Goal: Task Accomplishment & Management: Manage account settings

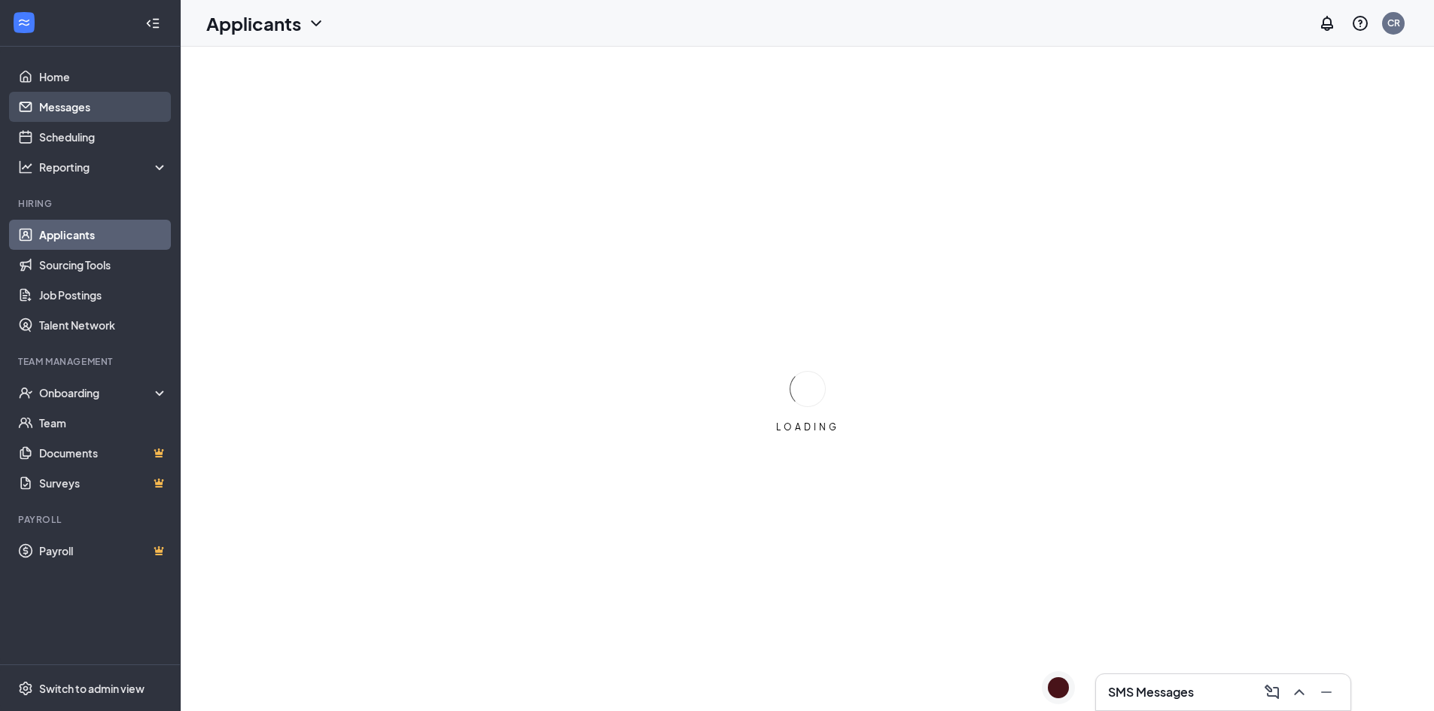
click at [77, 111] on link "Messages" at bounding box center [103, 107] width 129 height 30
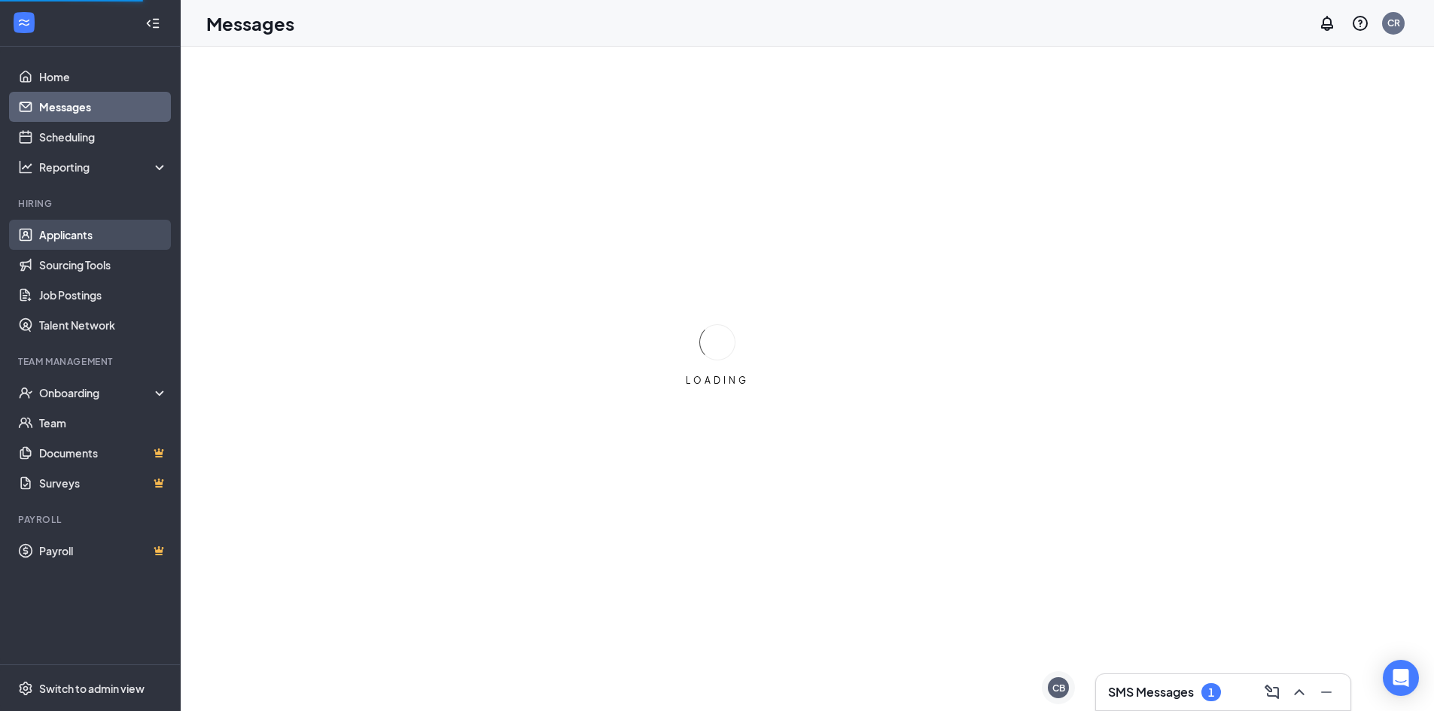
click at [74, 234] on link "Applicants" at bounding box center [103, 235] width 129 height 30
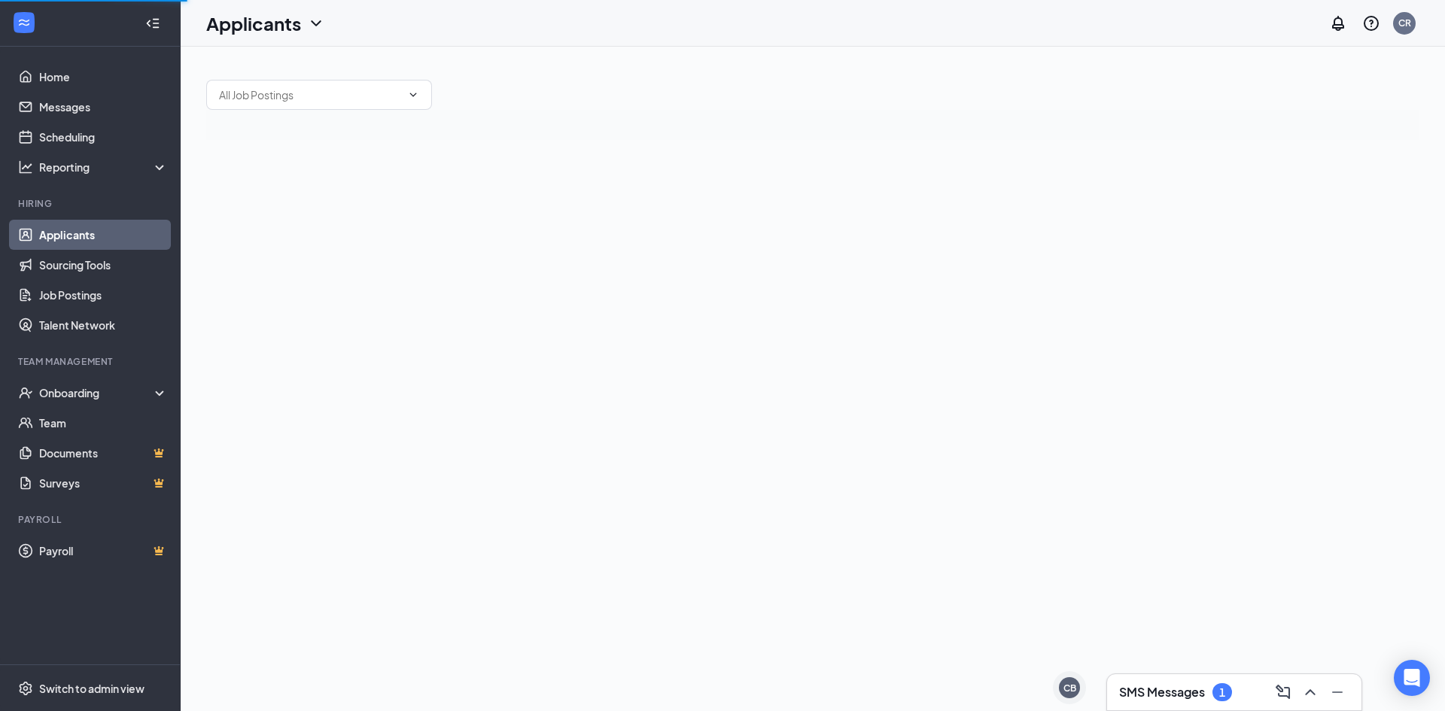
click at [74, 234] on link "Applicants" at bounding box center [103, 235] width 129 height 30
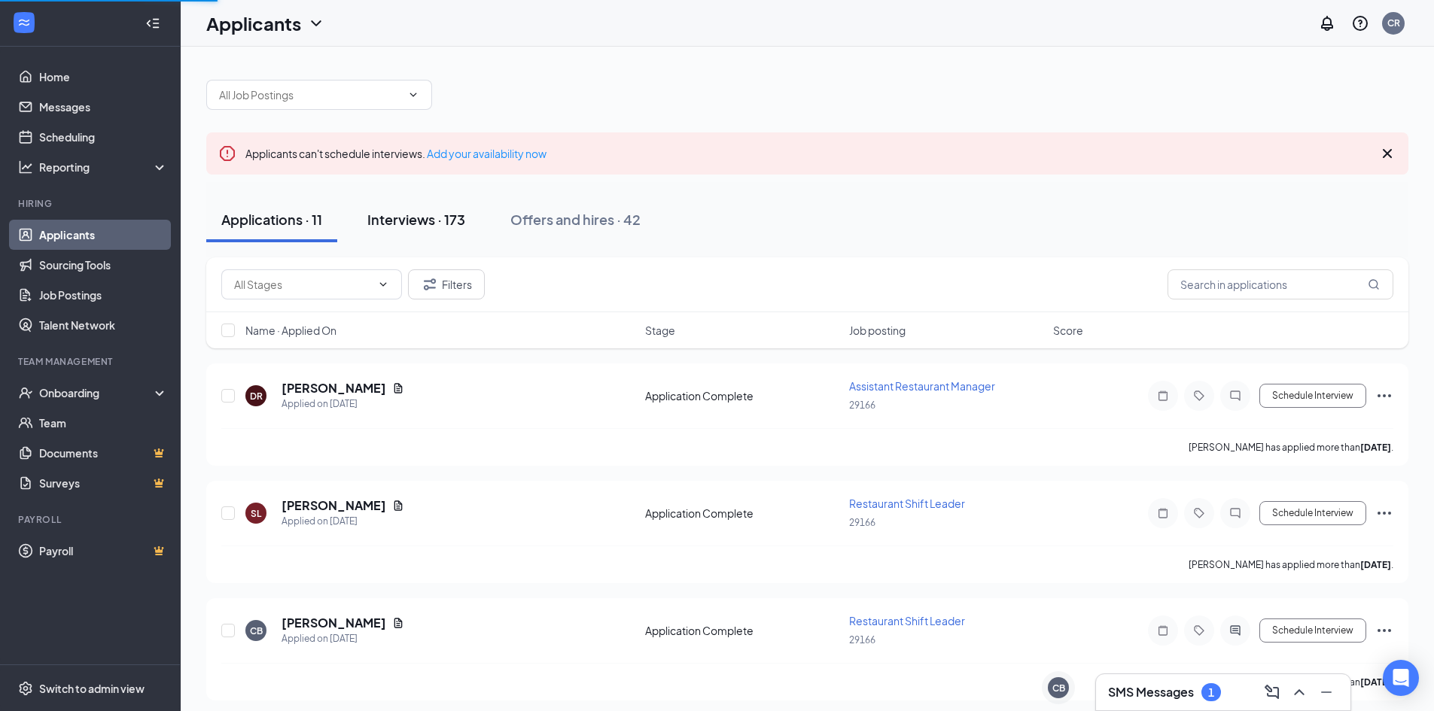
click at [371, 223] on div "Interviews · 173" at bounding box center [416, 219] width 98 height 19
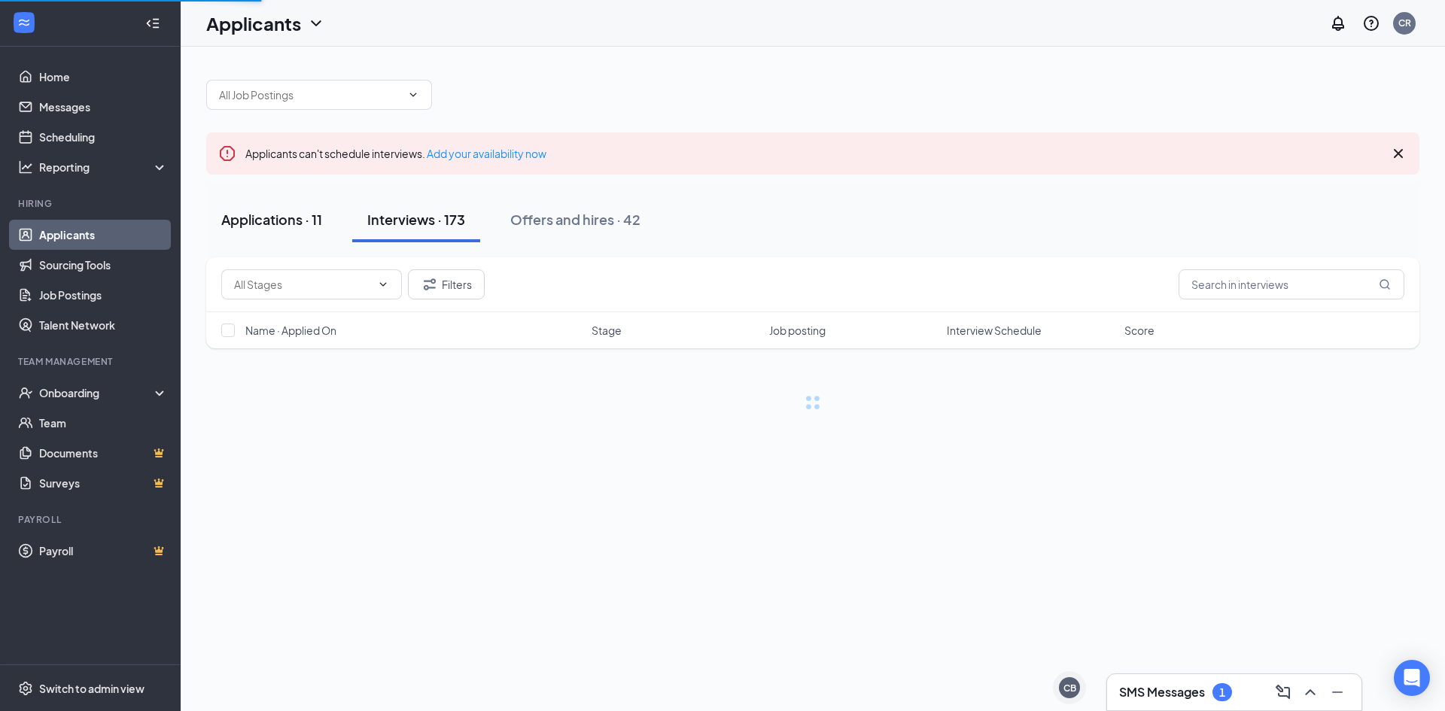
click at [272, 218] on div "Applications · 11" at bounding box center [271, 219] width 101 height 19
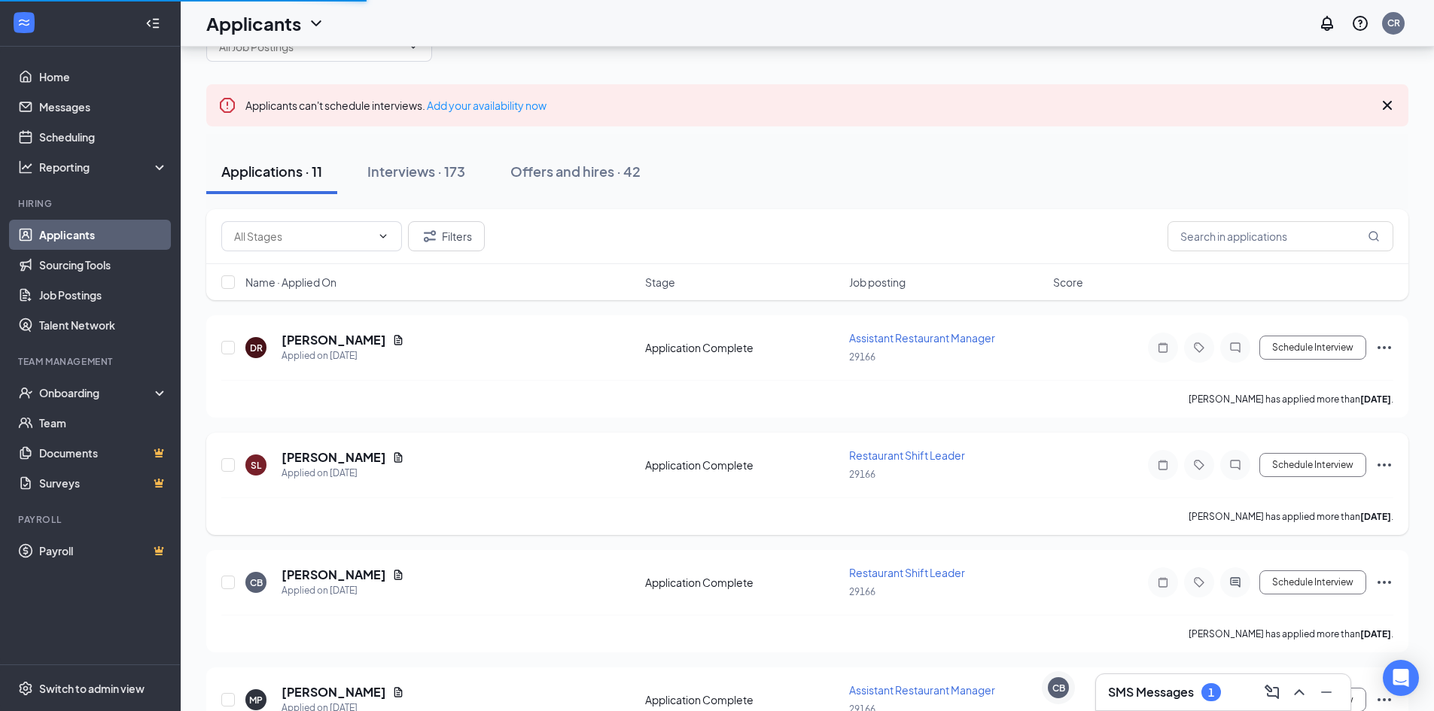
scroll to position [75, 0]
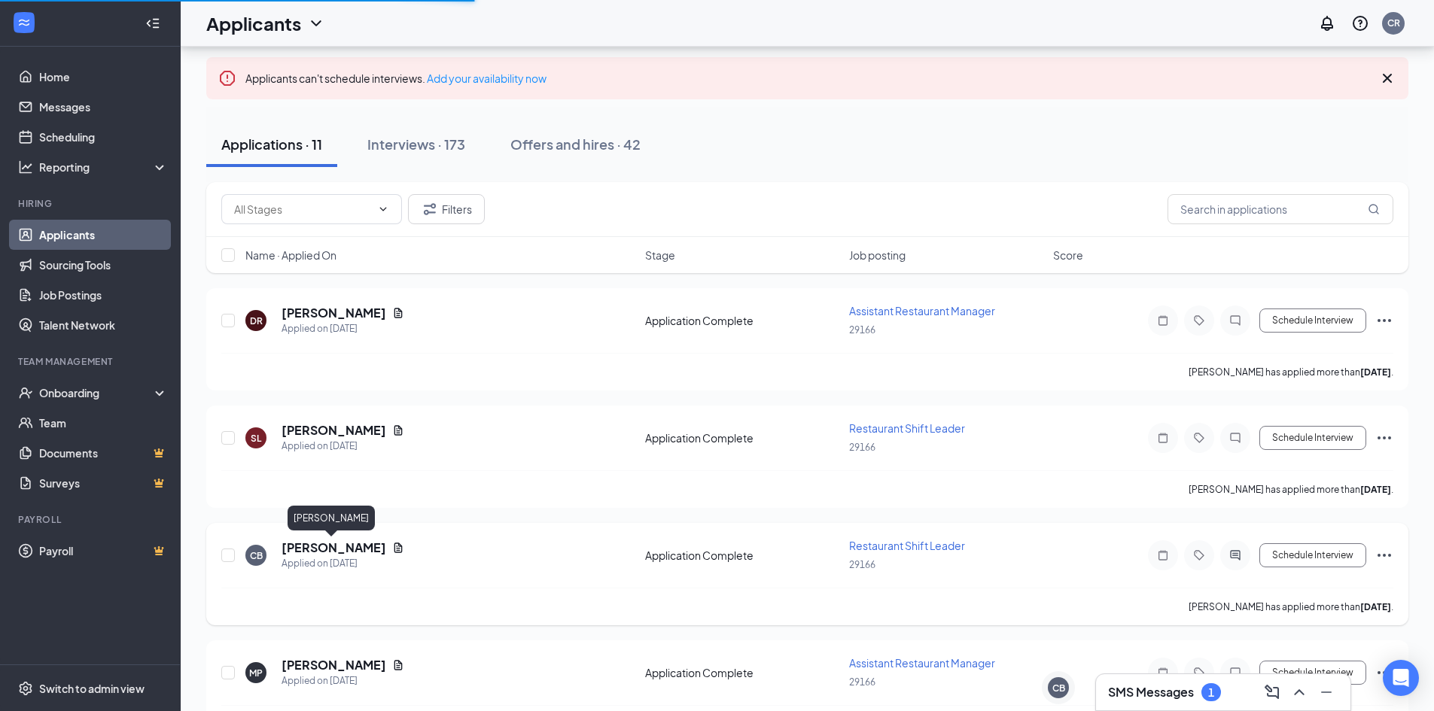
click at [341, 550] on h5 "[PERSON_NAME]" at bounding box center [334, 548] width 105 height 17
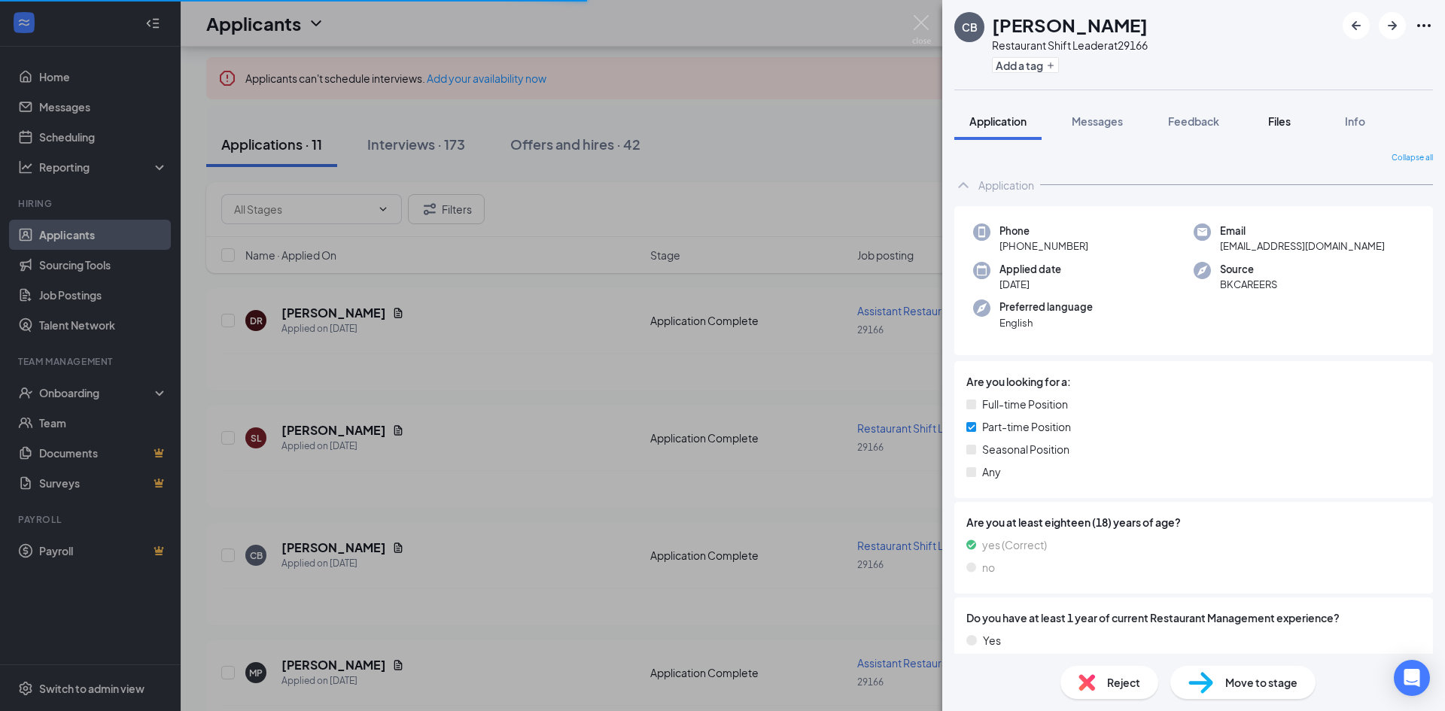
click at [1291, 123] on span "Files" at bounding box center [1279, 121] width 23 height 14
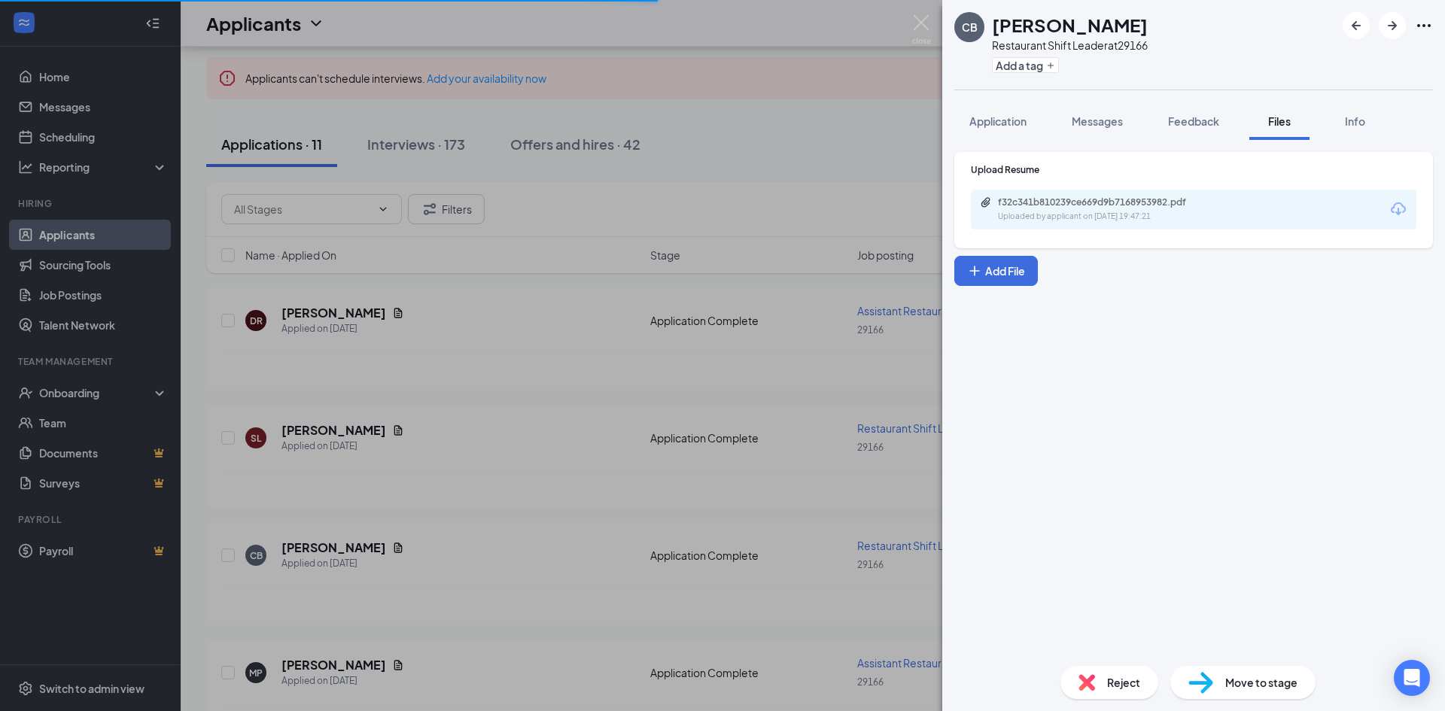
click at [1097, 207] on div "f32c341b810239ce669d9b7168953982.pdf" at bounding box center [1103, 202] width 211 height 12
click at [1354, 24] on icon "ArrowLeftNew" at bounding box center [1356, 25] width 9 height 9
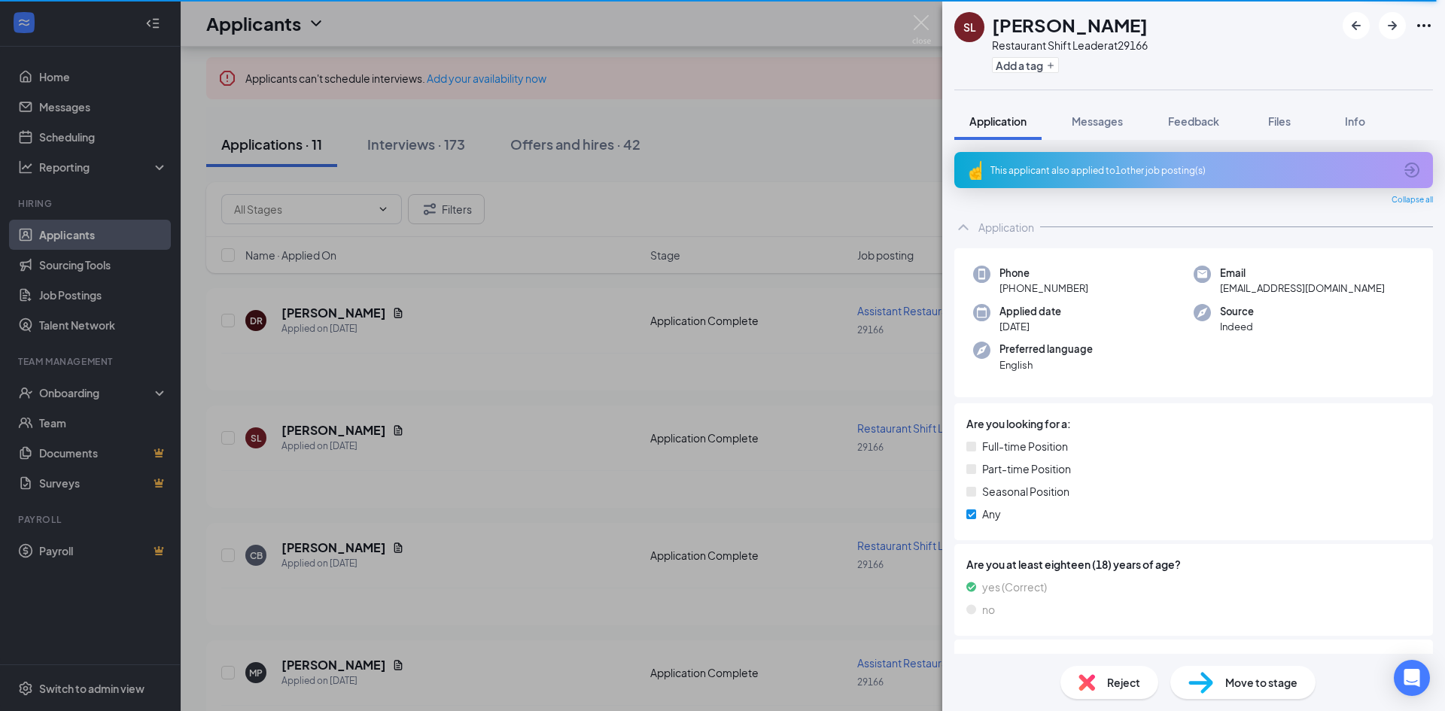
click at [483, 519] on div "SL [PERSON_NAME] Restaurant Shift Leader at 29166 Add a tag Application Message…" at bounding box center [722, 355] width 1445 height 711
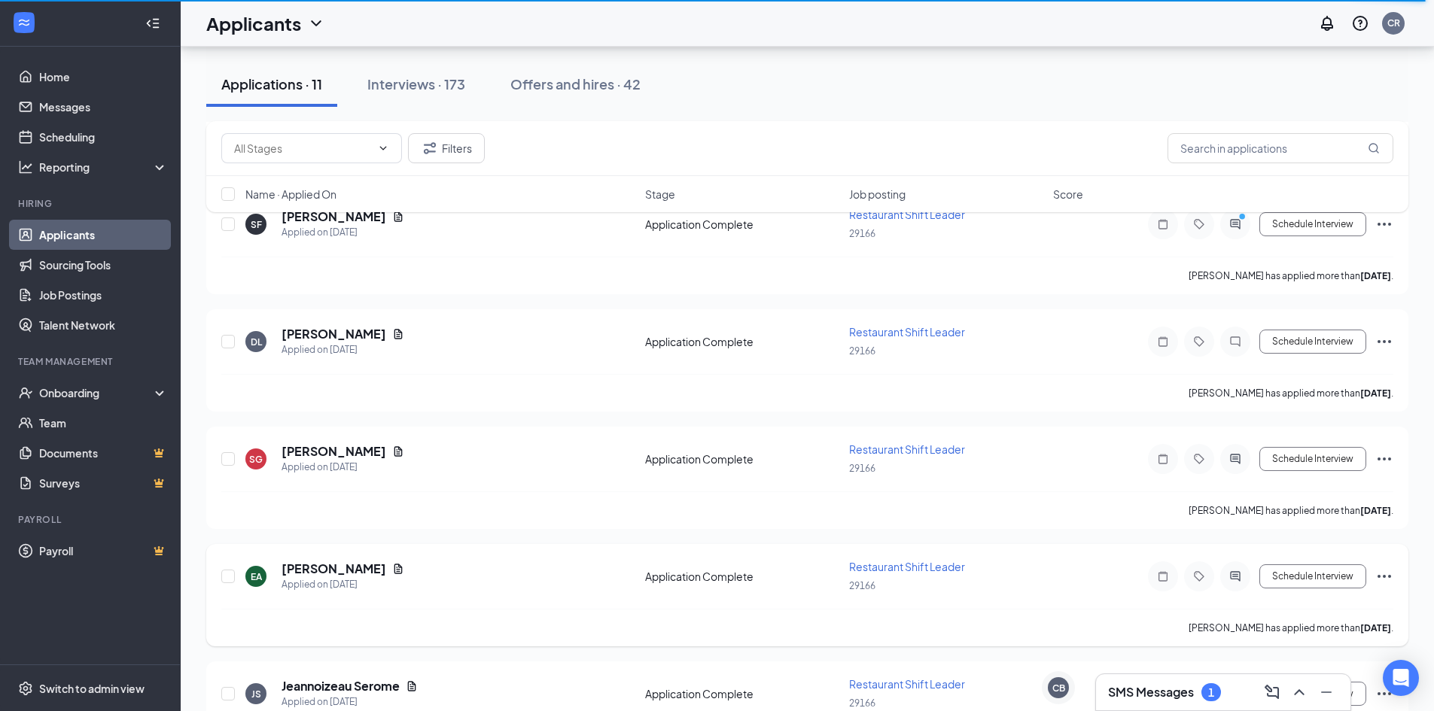
scroll to position [677, 0]
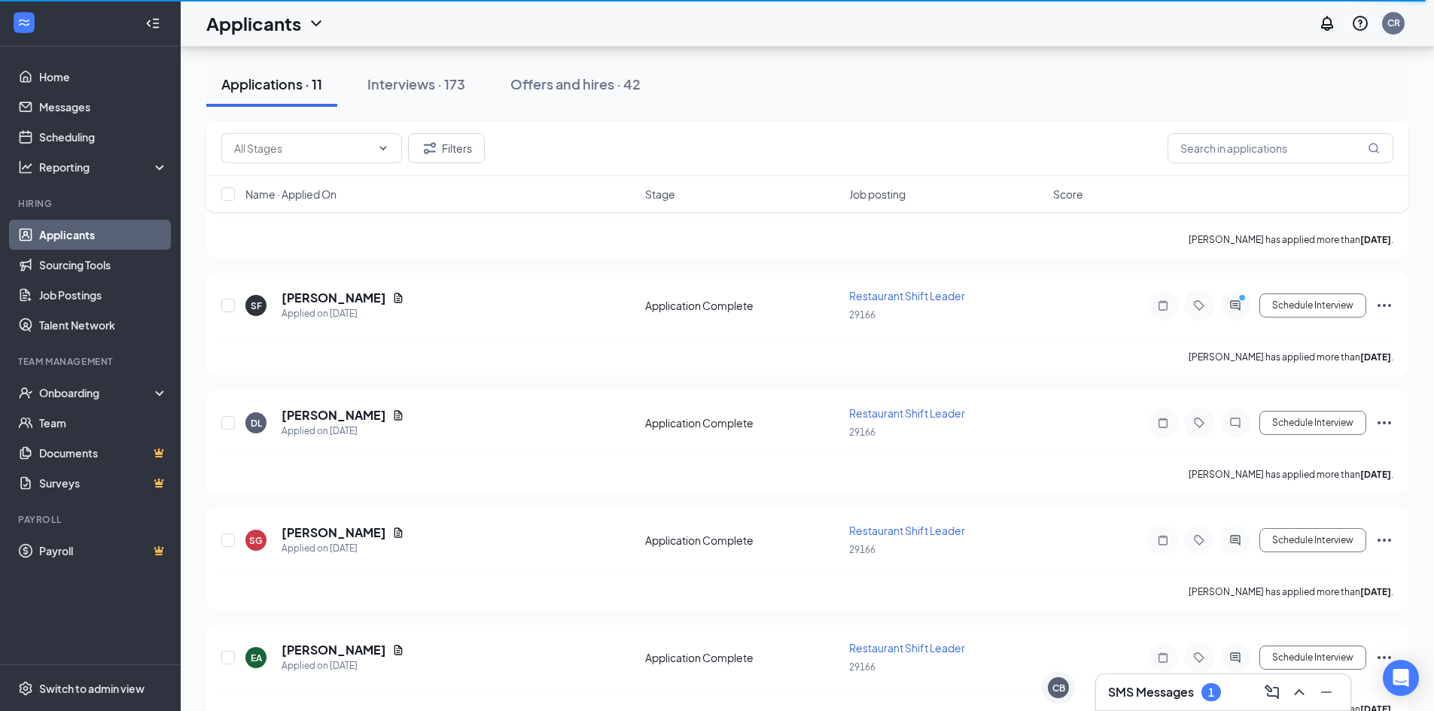
click at [1164, 685] on h3 "SMS Messages" at bounding box center [1151, 692] width 86 height 17
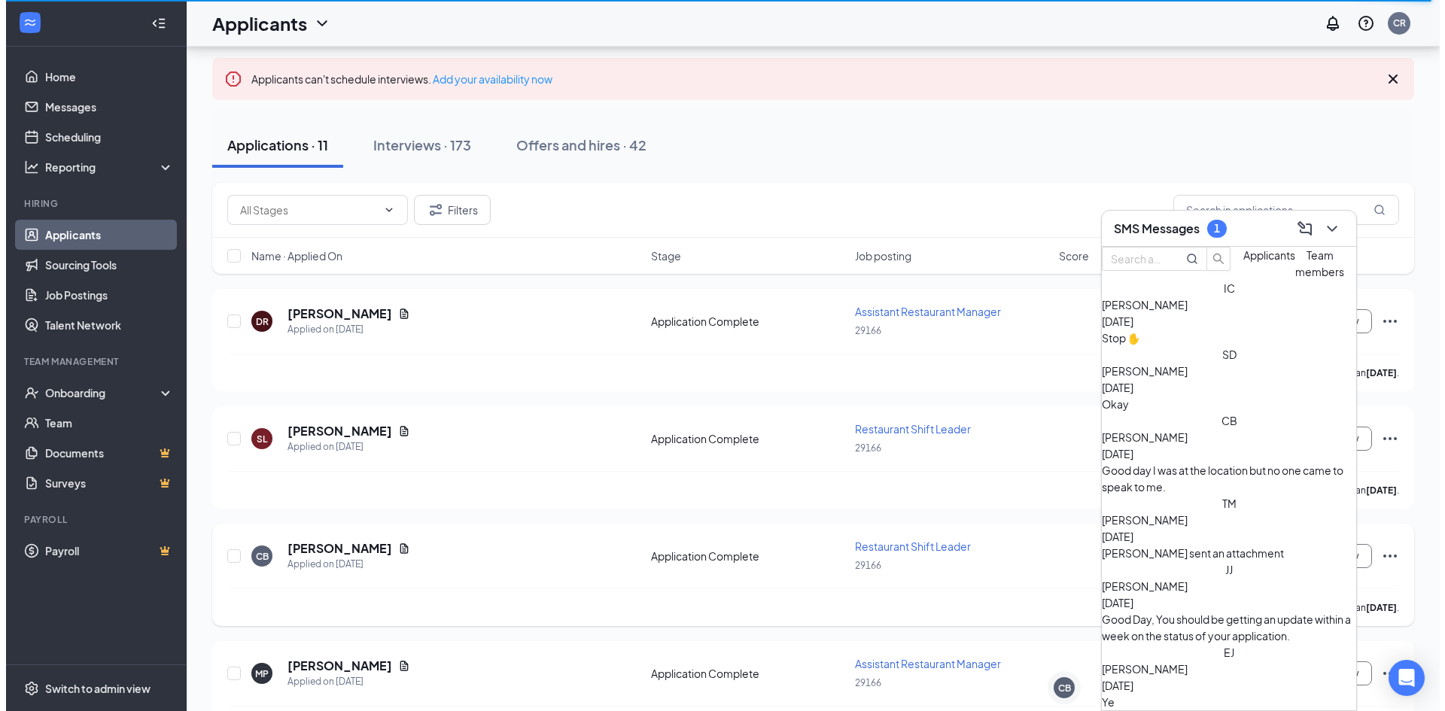
scroll to position [75, 0]
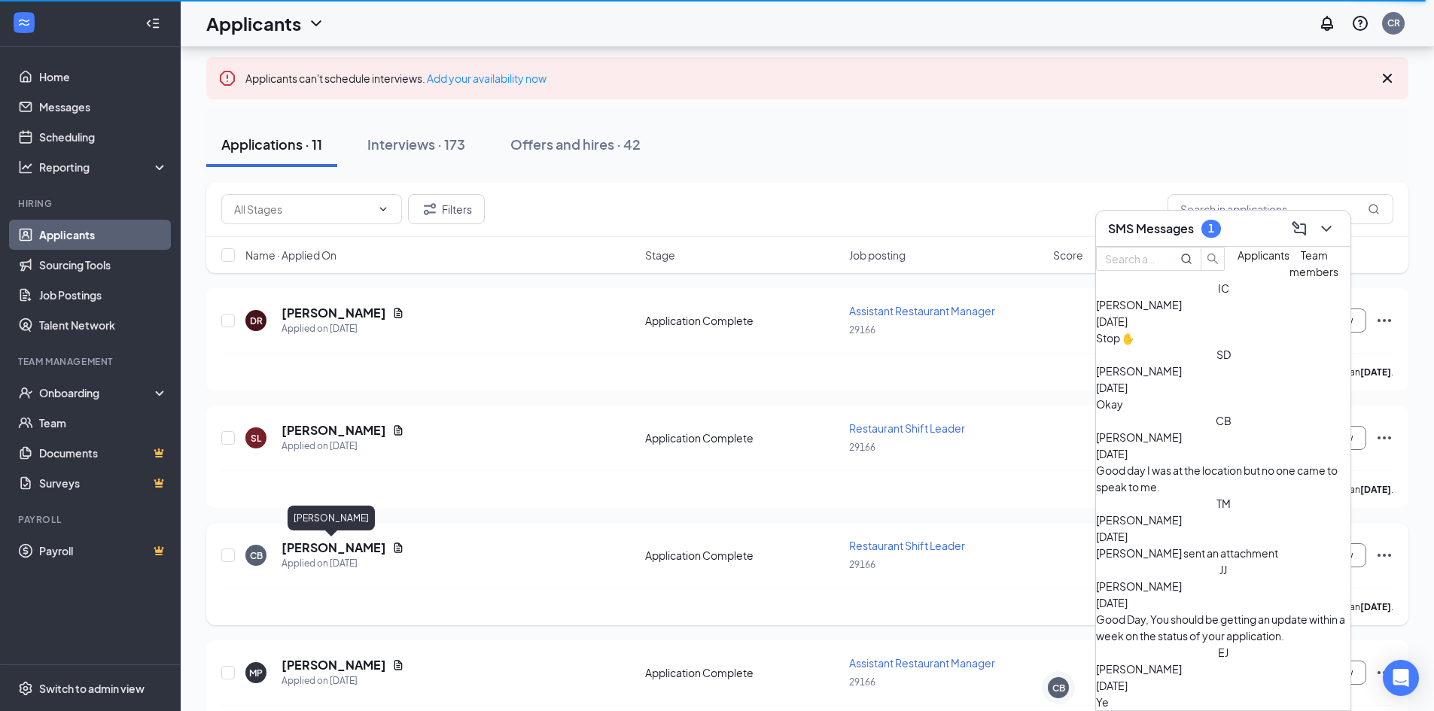
click at [325, 553] on h5 "[PERSON_NAME]" at bounding box center [334, 548] width 105 height 17
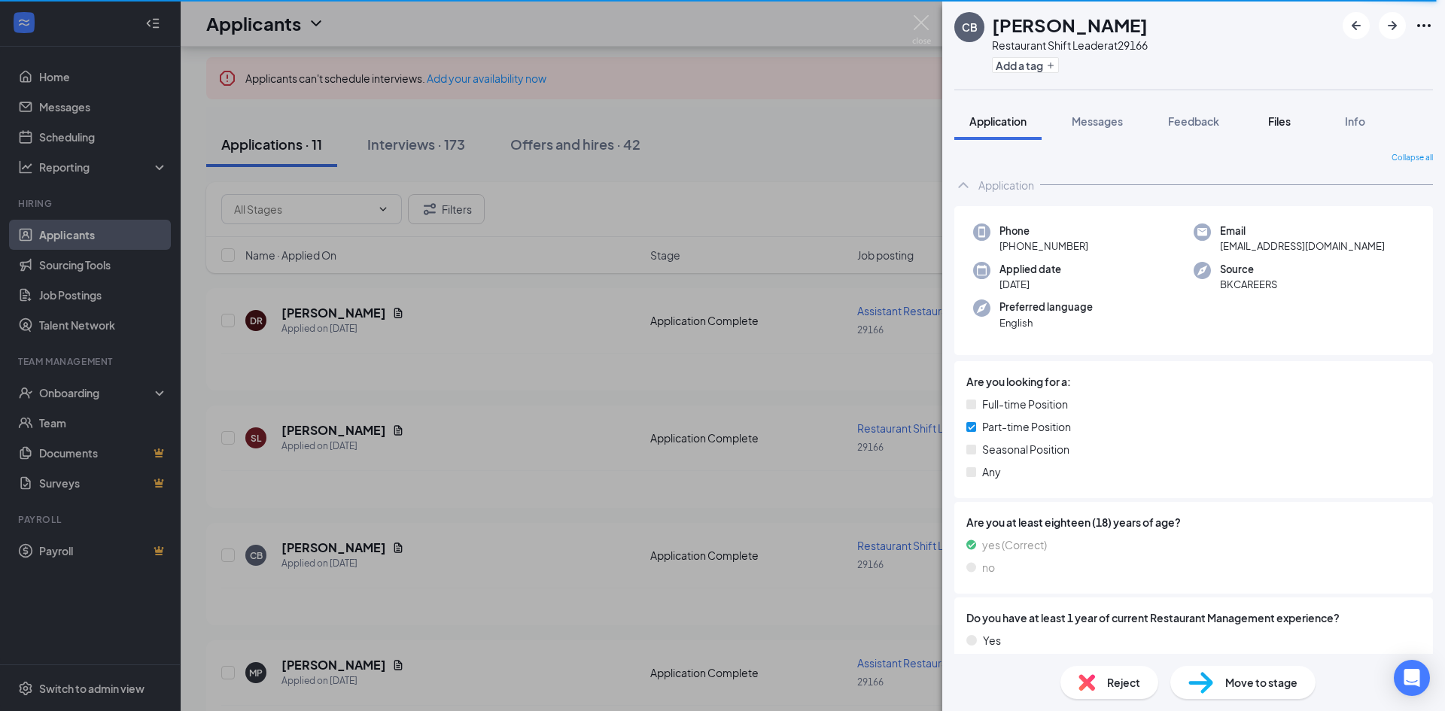
click at [1286, 118] on span "Files" at bounding box center [1279, 121] width 23 height 14
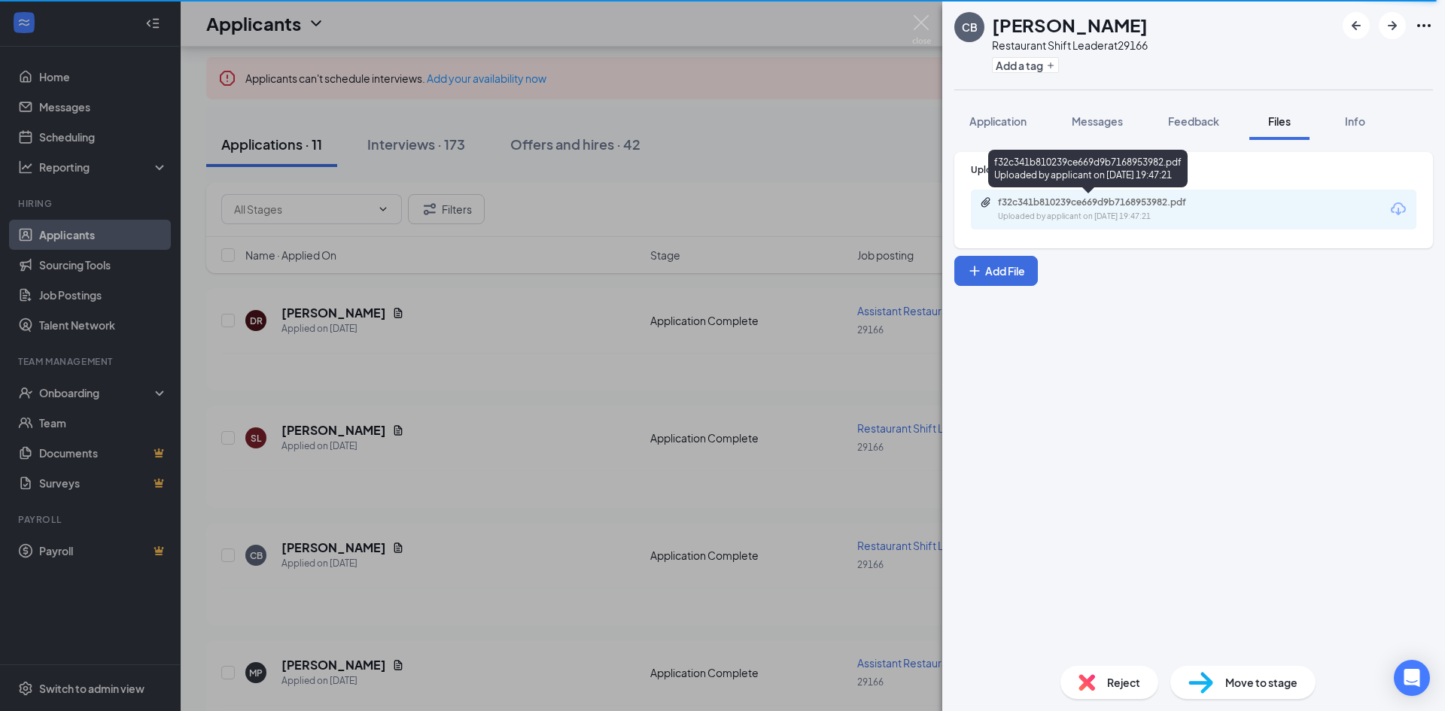
click at [1038, 208] on div "f32c341b810239ce669d9b7168953982.pdf" at bounding box center [1103, 202] width 211 height 12
